Goal: Task Accomplishment & Management: Complete application form

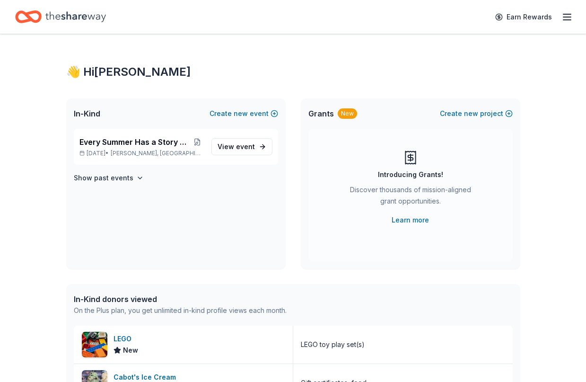
click at [567, 17] on icon "button" at bounding box center [566, 16] width 11 height 11
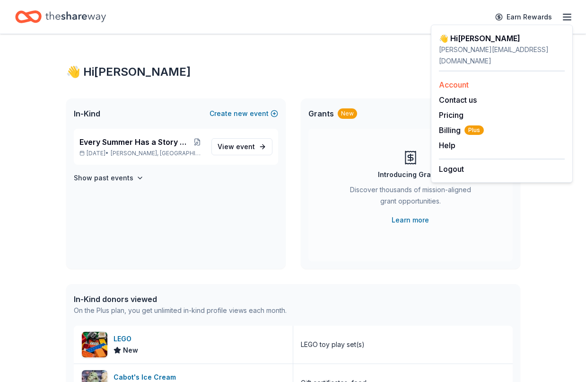
click at [460, 80] on link "Account" at bounding box center [454, 84] width 30 height 9
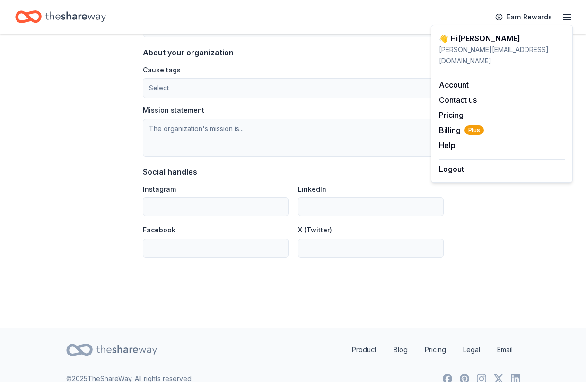
scroll to position [565, 0]
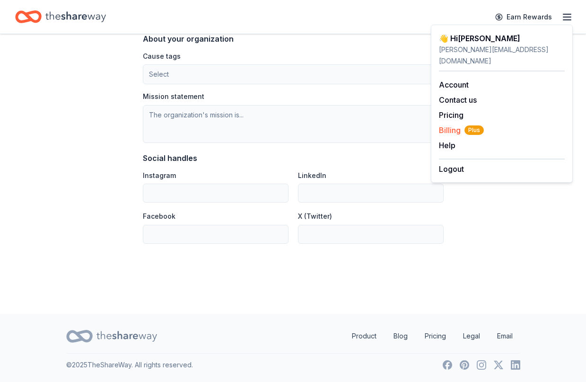
click at [453, 124] on span "Billing Plus" at bounding box center [461, 129] width 45 height 11
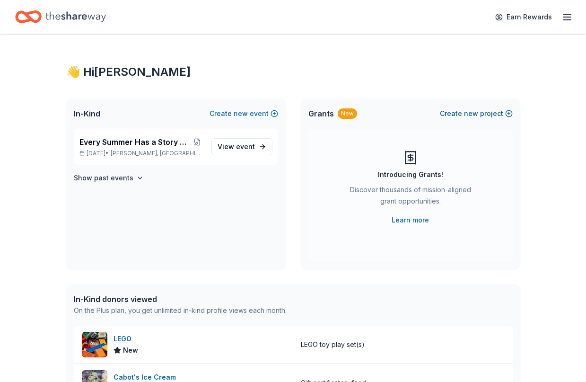
click at [472, 110] on span "new" at bounding box center [471, 113] width 14 height 11
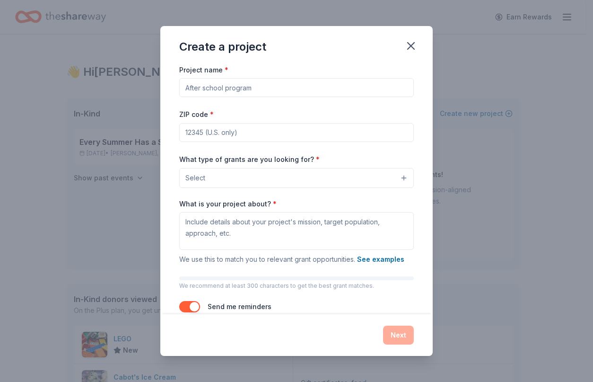
click at [240, 90] on input "Project name *" at bounding box center [296, 87] width 235 height 19
type input "Every Summer Has a Story"
type input "01464"
click at [210, 180] on button "Select" at bounding box center [296, 178] width 235 height 20
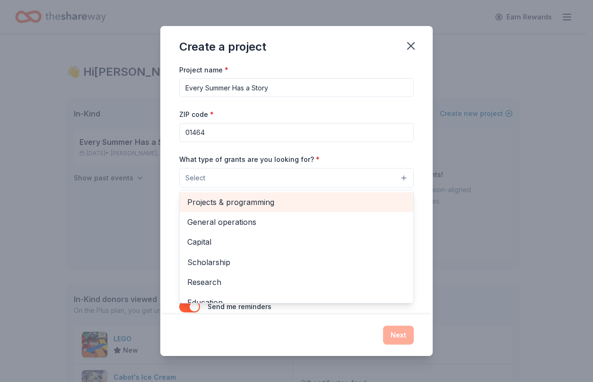
click at [261, 200] on span "Projects & programming" at bounding box center [296, 202] width 218 height 12
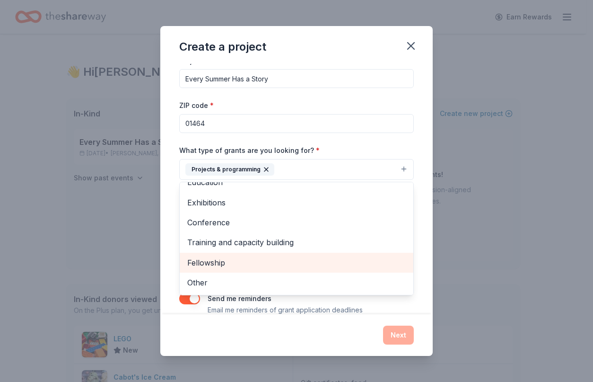
scroll to position [25, 0]
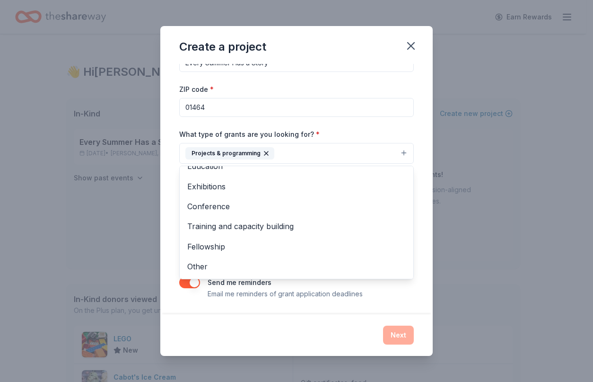
click at [186, 306] on div "Project name * Every Summer Has a Story ZIP code * 01464 What type of grants ar…" at bounding box center [296, 189] width 272 height 251
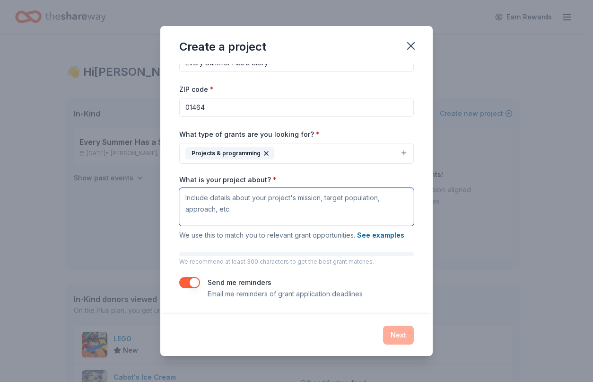
click at [235, 207] on textarea "What is your project about? *" at bounding box center [296, 207] width 235 height 38
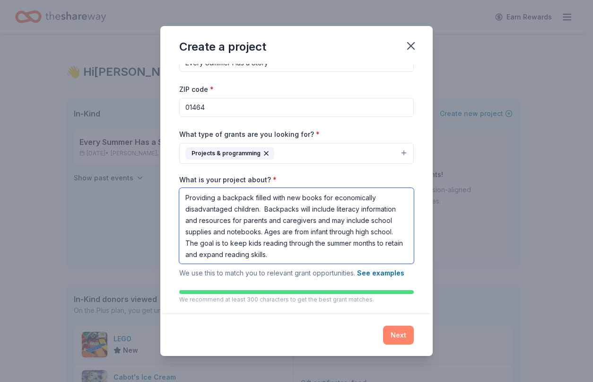
type textarea "Providing a backpack filled with new books for economically disadvantaged child…"
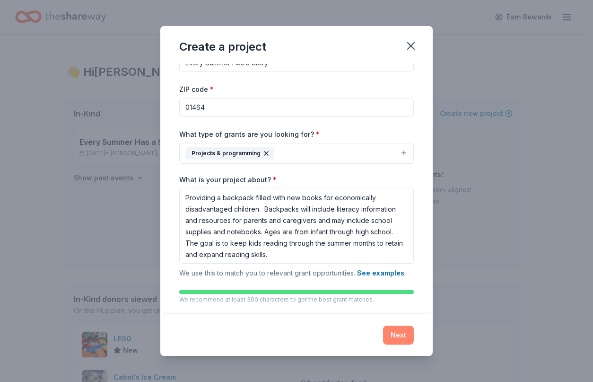
click at [398, 336] on button "Next" at bounding box center [398, 334] width 31 height 19
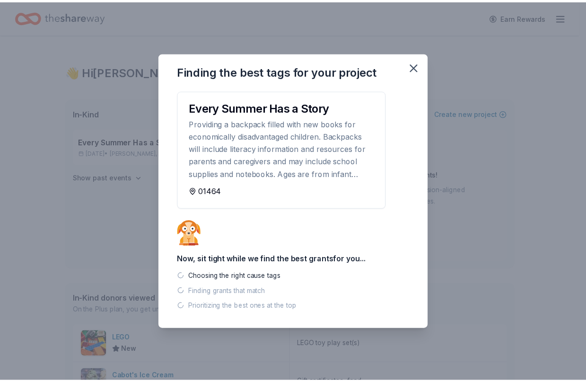
scroll to position [0, 0]
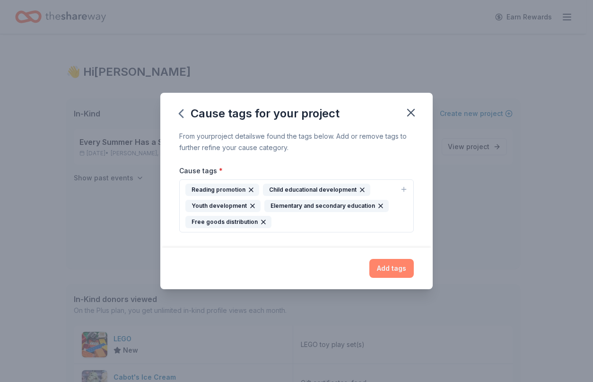
click at [392, 268] on button "Add tags" at bounding box center [391, 268] width 44 height 19
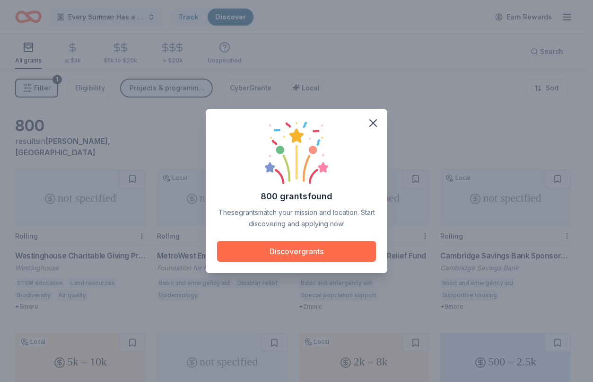
click at [293, 251] on button "Discover grants" at bounding box center [296, 251] width 159 height 21
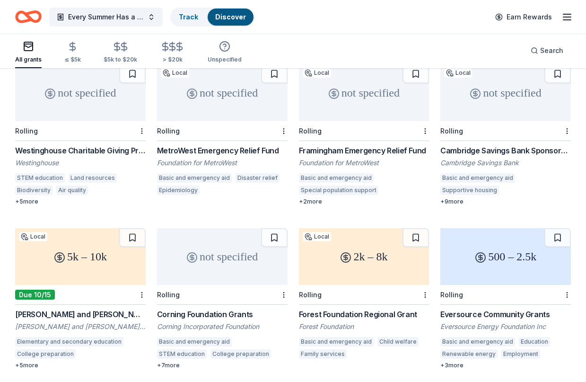
scroll to position [142, 0]
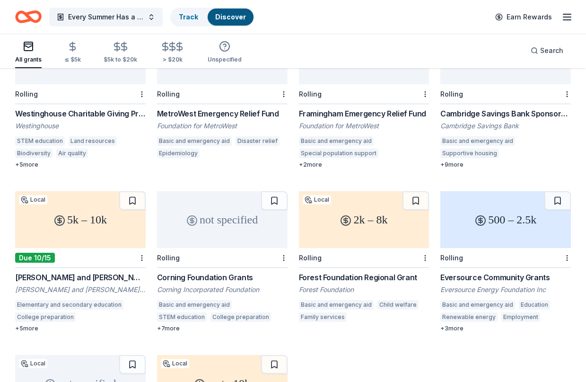
click at [96, 271] on div "[PERSON_NAME] and [PERSON_NAME] Charity Fund Grant" at bounding box center [80, 276] width 131 height 11
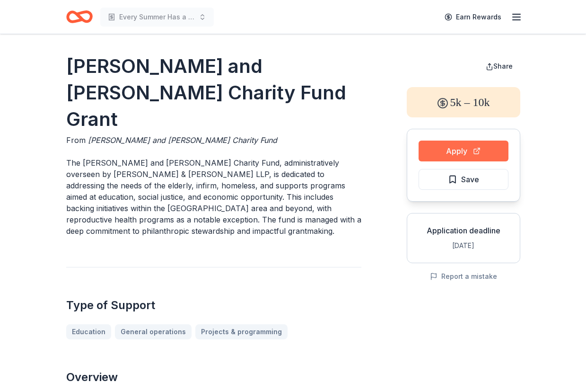
click at [459, 152] on button "Apply" at bounding box center [464, 150] width 90 height 21
